Goal: Check status: Check status

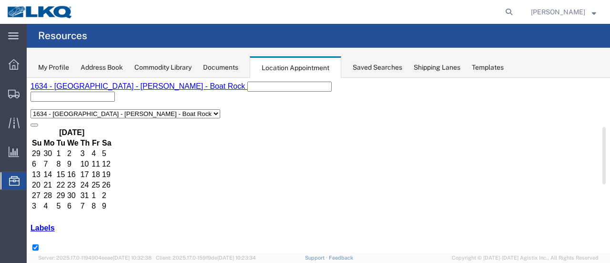
scroll to position [143, 0]
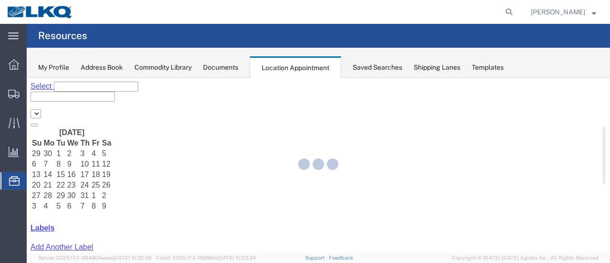
select select "28712"
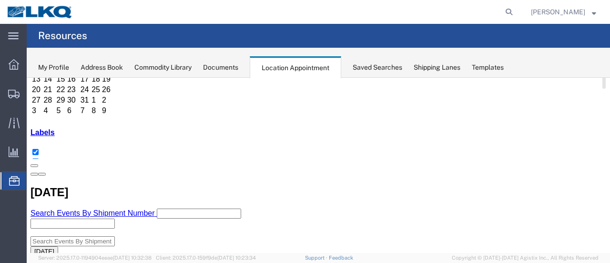
scroll to position [143, 0]
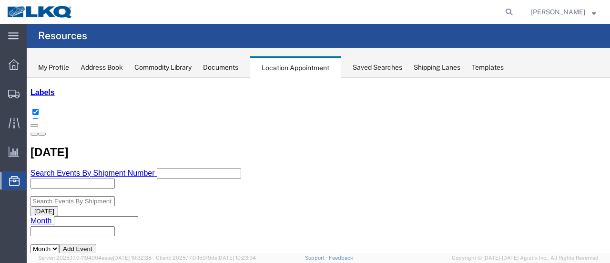
scroll to position [95, 0]
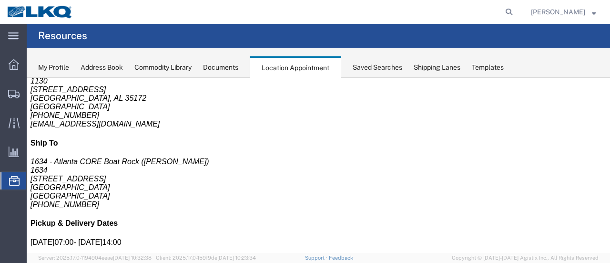
scroll to position [0, 0]
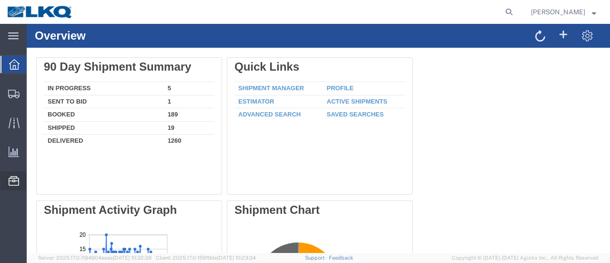
click at [0, 0] on span "Location Appointment" at bounding box center [0, 0] width 0 height 0
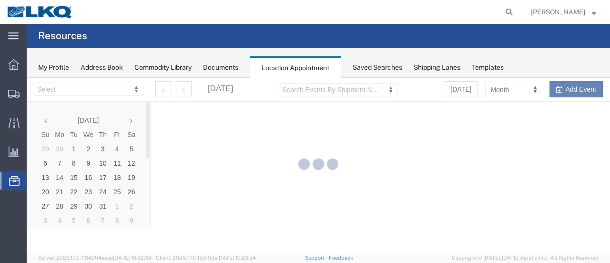
select select "28712"
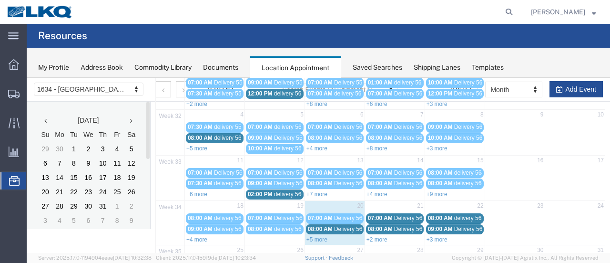
scroll to position [95, 0]
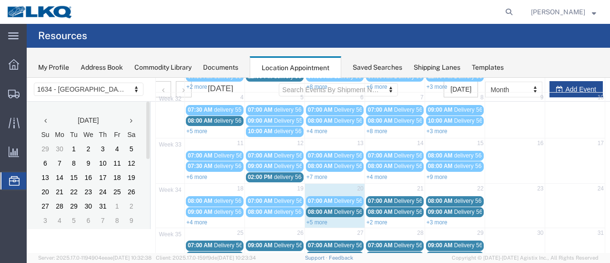
click at [378, 208] on span "08:00 AM" at bounding box center [380, 211] width 25 height 7
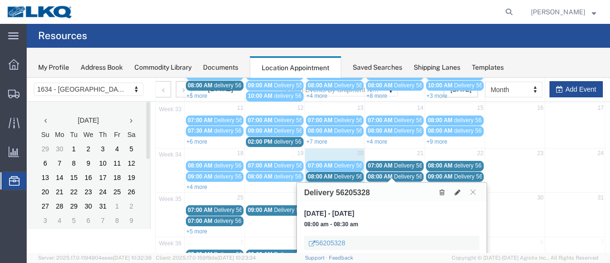
scroll to position [163, 0]
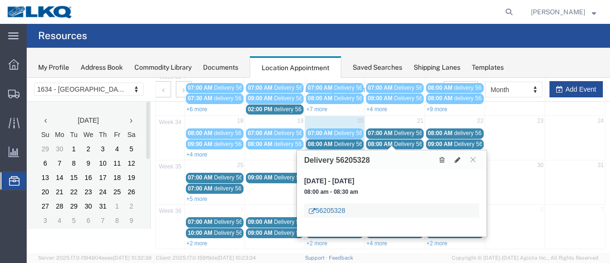
click at [332, 209] on link "56205328" at bounding box center [327, 210] width 36 height 10
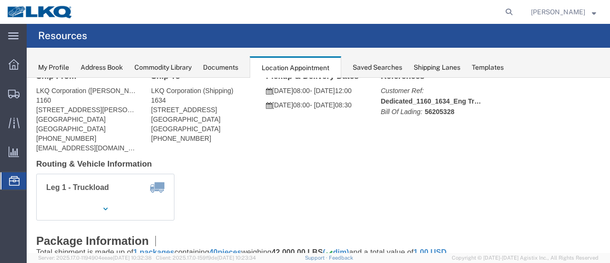
scroll to position [20, 0]
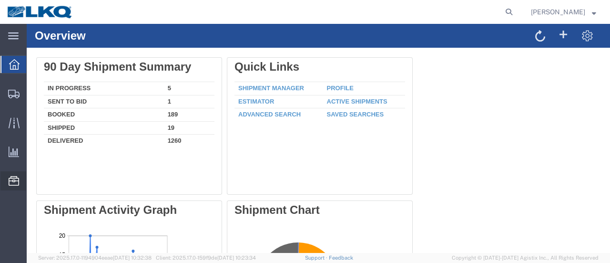
click at [0, 0] on span "Location Appointment" at bounding box center [0, 0] width 0 height 0
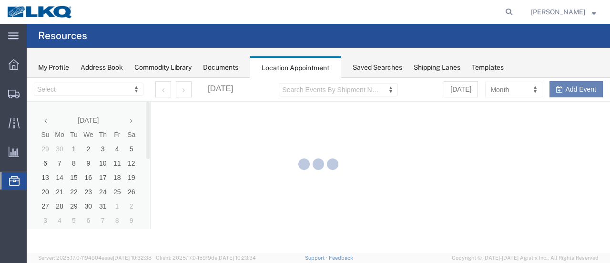
select select "28712"
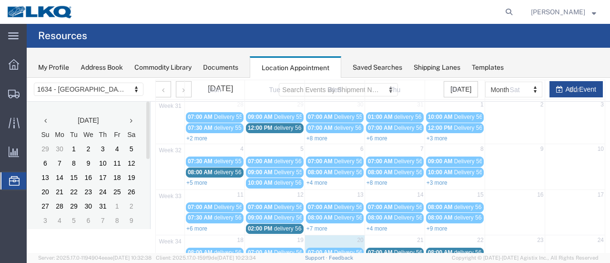
scroll to position [95, 0]
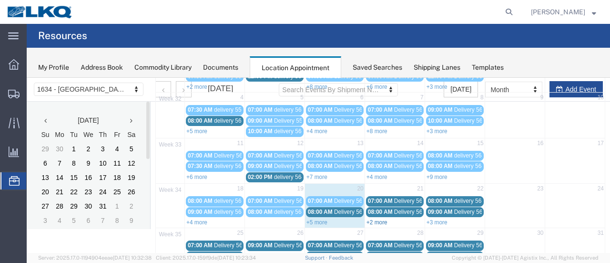
click at [368, 219] on link "+2 more" at bounding box center [377, 222] width 21 height 7
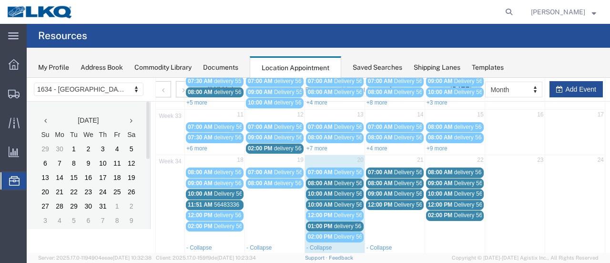
scroll to position [191, 0]
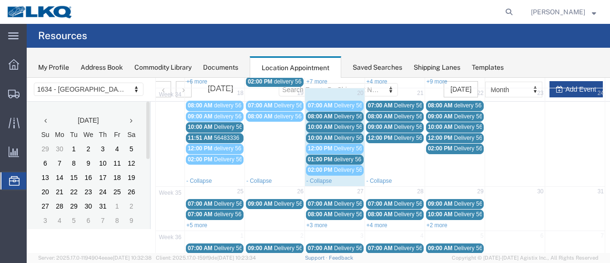
click at [383, 123] on span "09:00 AM" at bounding box center [380, 126] width 25 height 7
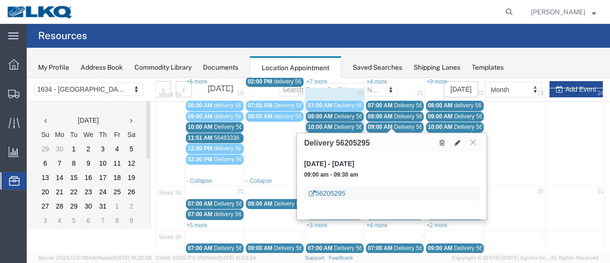
click at [337, 191] on link "56205295" at bounding box center [327, 193] width 36 height 10
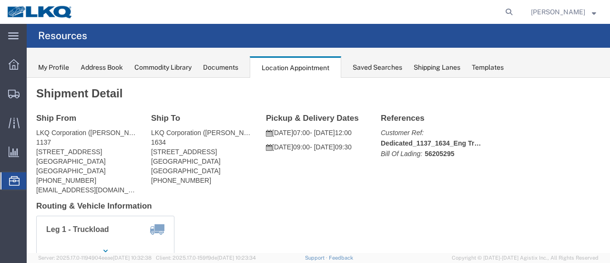
scroll to position [0, 0]
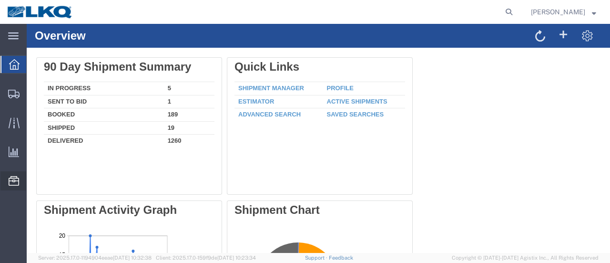
click at [0, 0] on span "Location Appointment" at bounding box center [0, 0] width 0 height 0
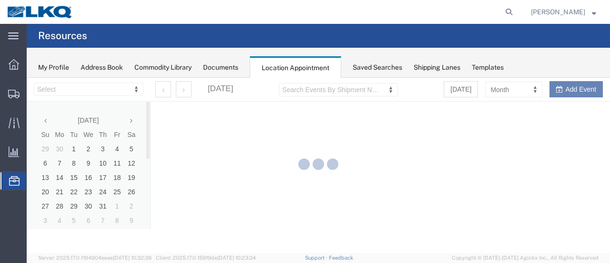
select select "28712"
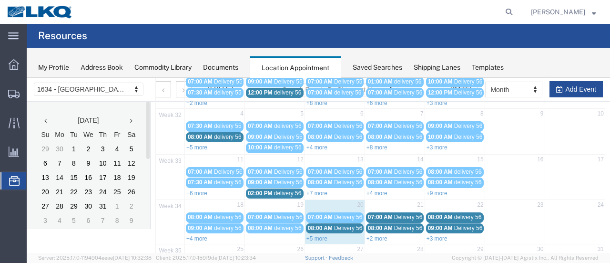
scroll to position [95, 0]
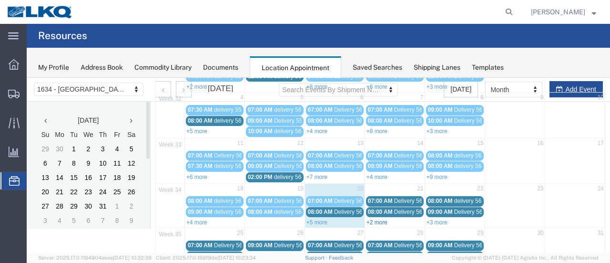
click at [372, 219] on link "+2 more" at bounding box center [377, 222] width 21 height 7
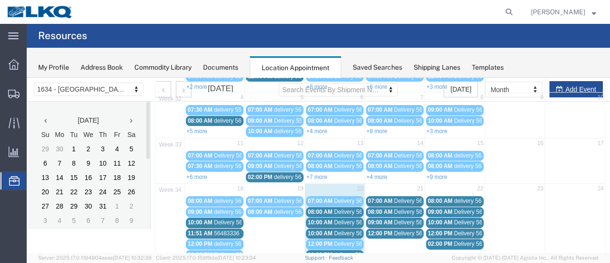
click at [387, 230] on span "12:00 PM" at bounding box center [380, 233] width 25 height 7
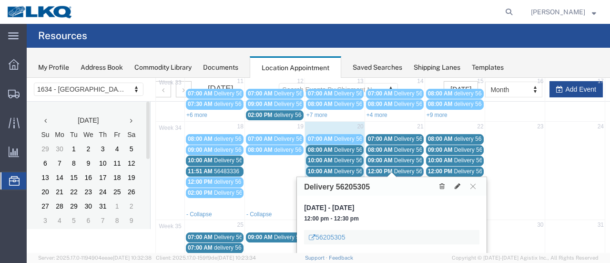
scroll to position [191, 0]
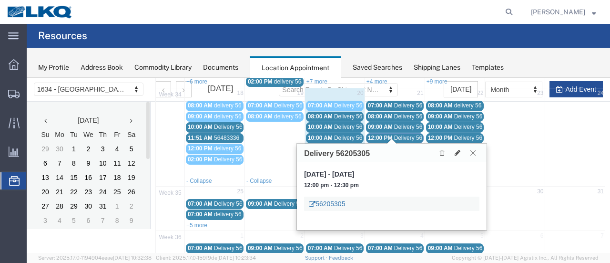
click at [330, 204] on link "56205305" at bounding box center [327, 204] width 36 height 10
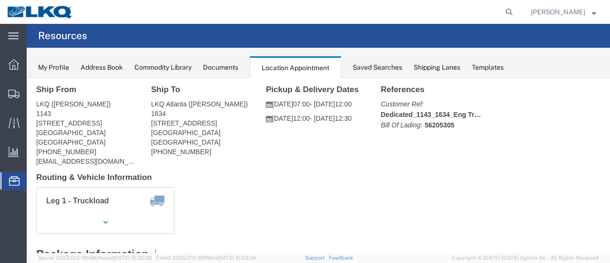
scroll to position [48, 0]
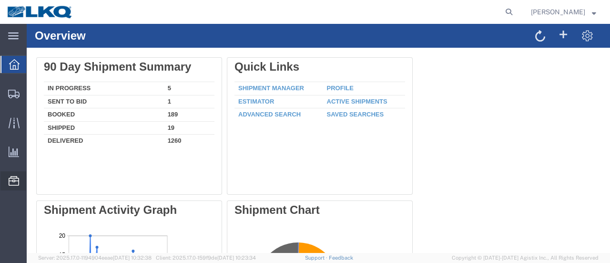
click at [0, 0] on span "Location Appointment" at bounding box center [0, 0] width 0 height 0
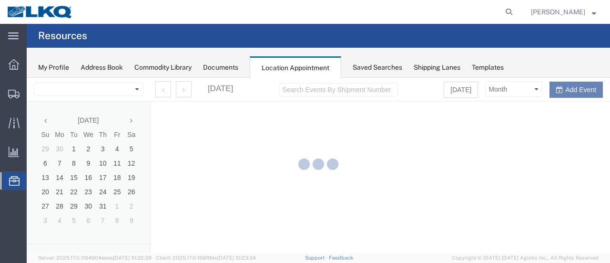
select select "28712"
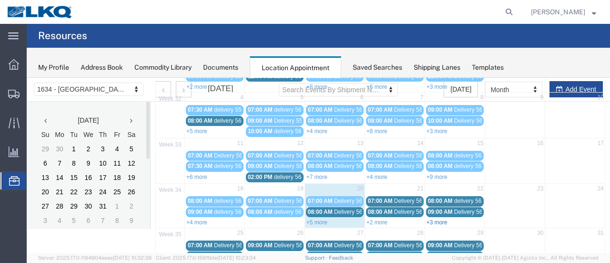
click at [435, 219] on link "+3 more" at bounding box center [437, 222] width 21 height 7
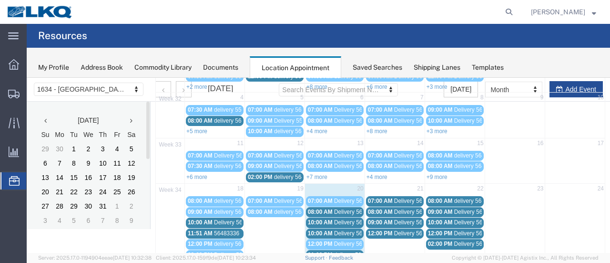
click at [454, 198] on span "delivery 56500049" at bounding box center [477, 200] width 46 height 7
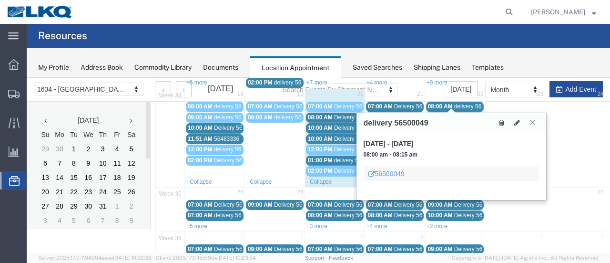
scroll to position [191, 0]
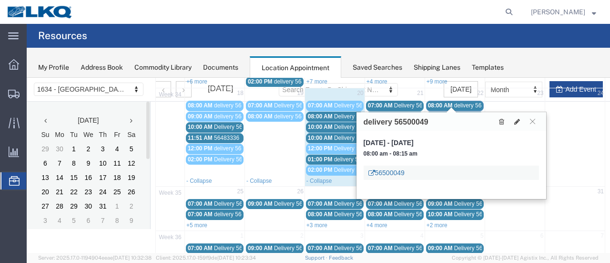
click at [392, 173] on link "56500049" at bounding box center [386, 173] width 36 height 10
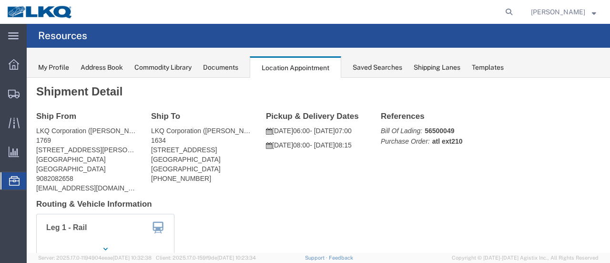
scroll to position [0, 0]
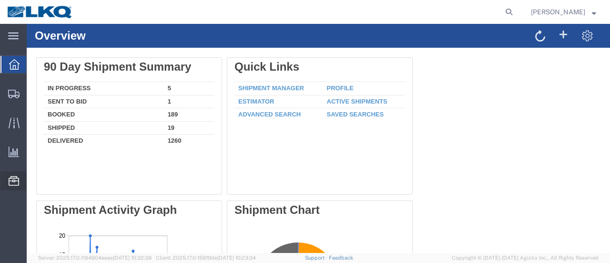
click at [0, 0] on span "Location Appointment" at bounding box center [0, 0] width 0 height 0
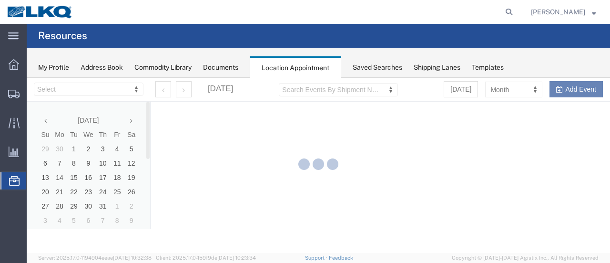
select select "28712"
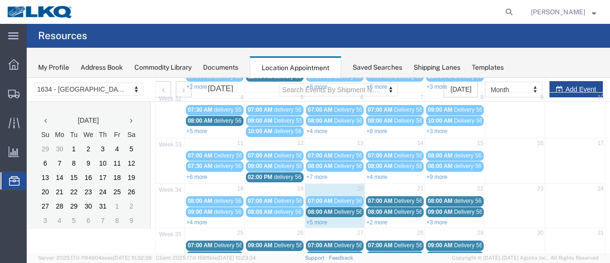
click at [436, 208] on span "09:00 AM" at bounding box center [440, 211] width 25 height 7
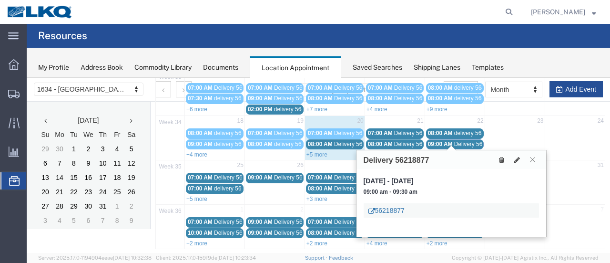
click at [396, 212] on link "56218877" at bounding box center [386, 210] width 36 height 10
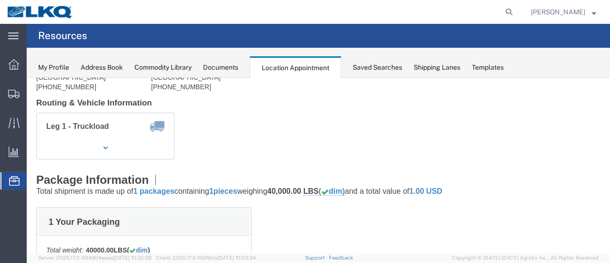
scroll to position [20, 0]
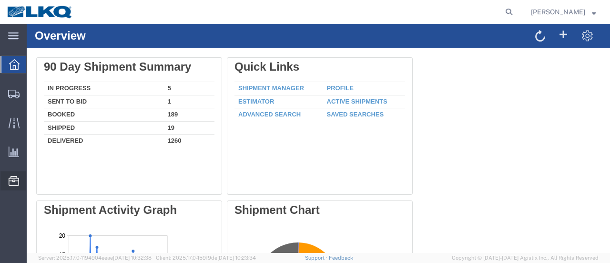
click at [0, 0] on span "Location Appointment" at bounding box center [0, 0] width 0 height 0
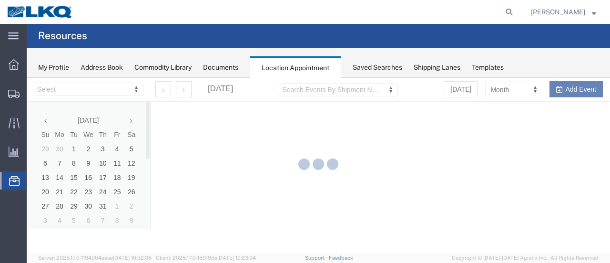
select select "28712"
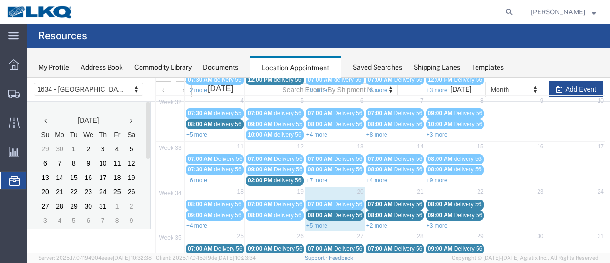
scroll to position [95, 0]
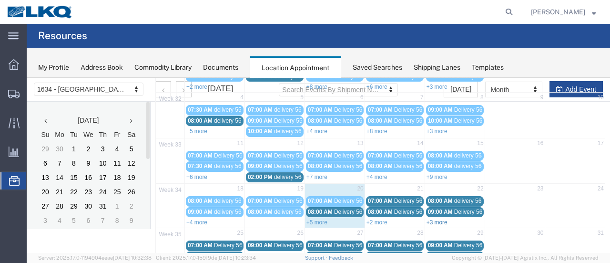
click at [437, 219] on link "+3 more" at bounding box center [437, 222] width 21 height 7
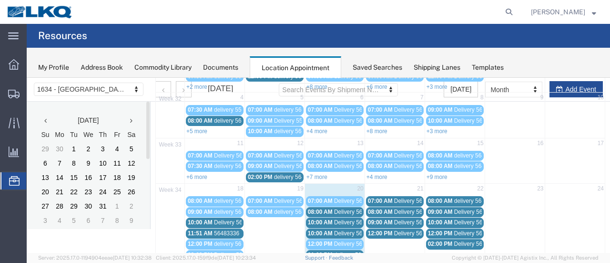
click at [439, 219] on span "10:00 AM" at bounding box center [440, 222] width 25 height 7
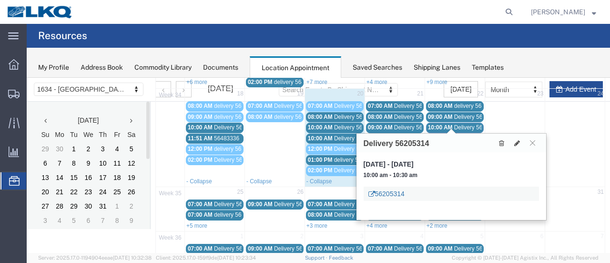
scroll to position [191, 0]
click at [377, 189] on link "56205314" at bounding box center [386, 193] width 36 height 10
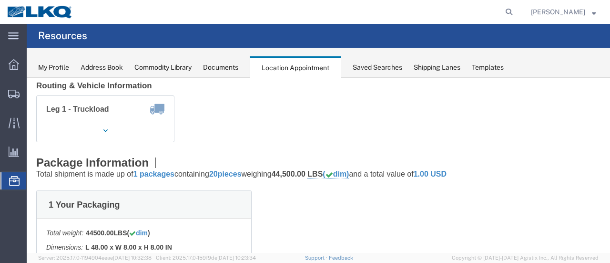
scroll to position [0, 0]
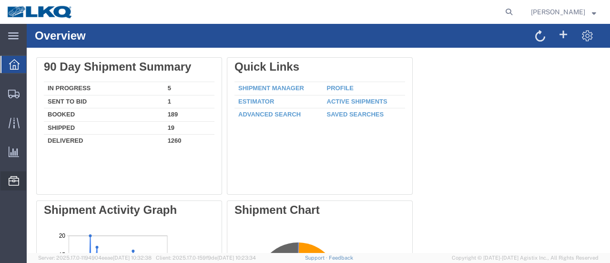
click at [0, 0] on span "Location Appointment" at bounding box center [0, 0] width 0 height 0
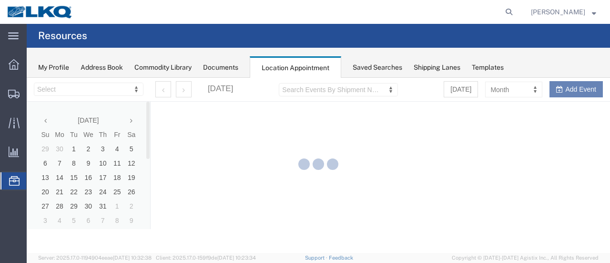
select select "28712"
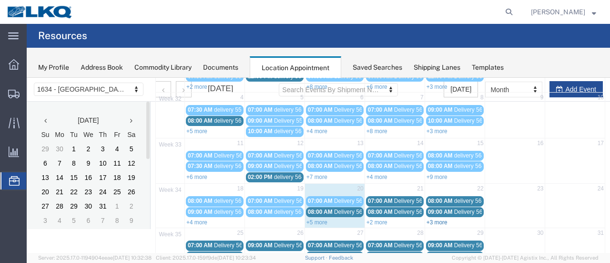
click at [435, 219] on link "+3 more" at bounding box center [437, 222] width 21 height 7
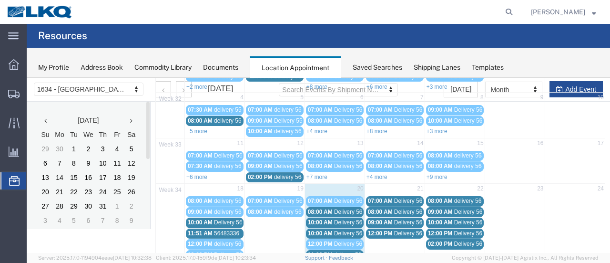
click at [454, 230] on span "Delivery 56218870" at bounding box center [477, 233] width 47 height 7
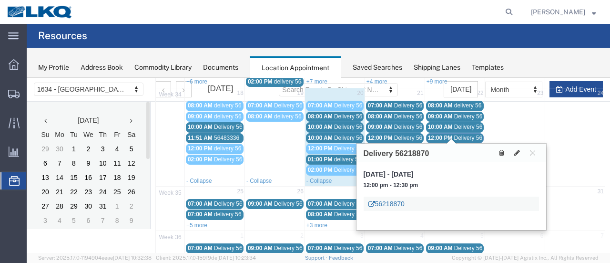
click at [386, 201] on link "56218870" at bounding box center [386, 204] width 36 height 10
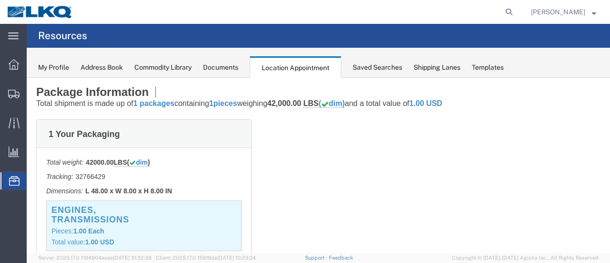
scroll to position [110, 0]
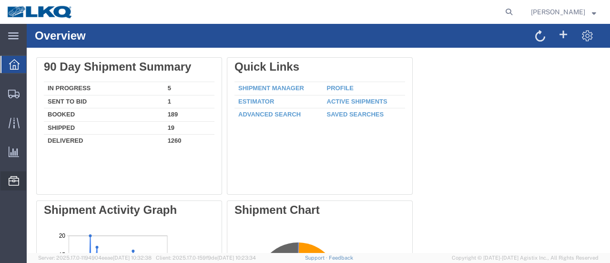
click at [0, 0] on span "Location Appointment" at bounding box center [0, 0] width 0 height 0
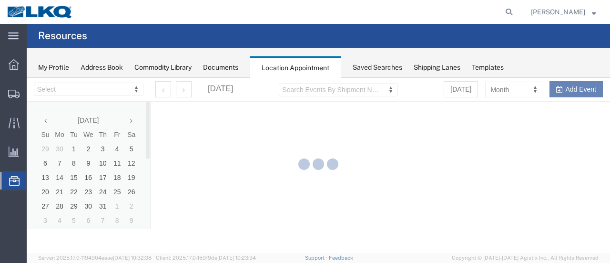
select select "28712"
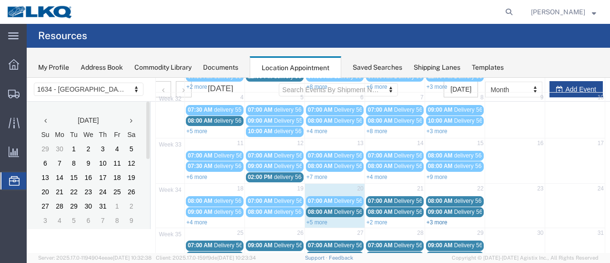
click at [433, 219] on link "+3 more" at bounding box center [437, 222] width 21 height 7
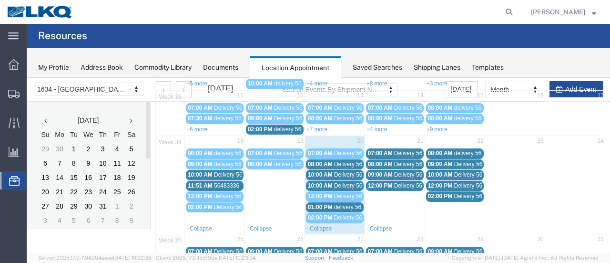
click at [444, 194] on div "02:00 PM Delivery 56232230" at bounding box center [455, 196] width 54 height 7
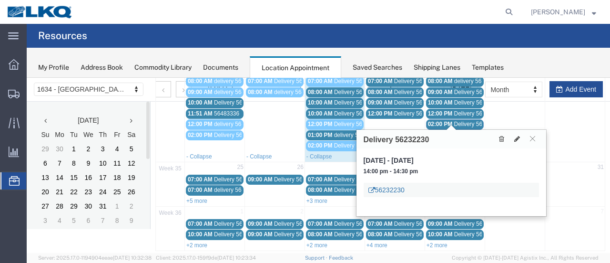
click at [403, 191] on link "56232230" at bounding box center [386, 190] width 36 height 10
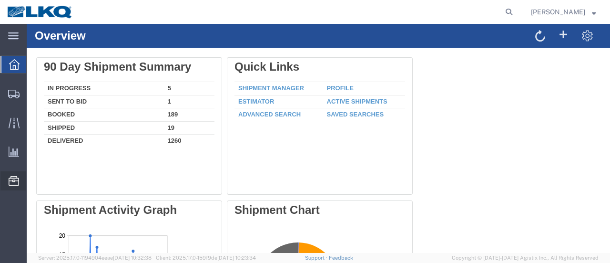
click at [0, 0] on span "Location Appointment" at bounding box center [0, 0] width 0 height 0
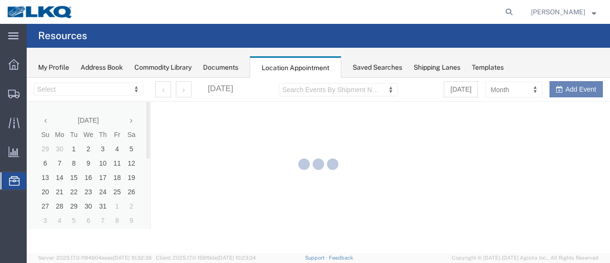
select select "28712"
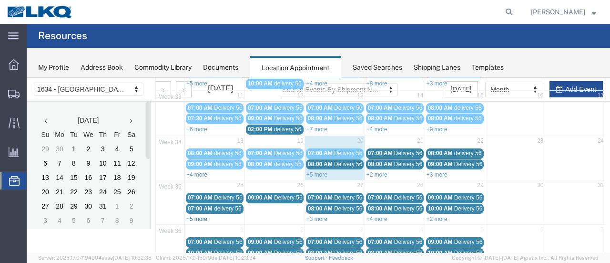
click at [196, 215] on link "+5 more" at bounding box center [196, 218] width 21 height 7
